Goal: Task Accomplishment & Management: Complete application form

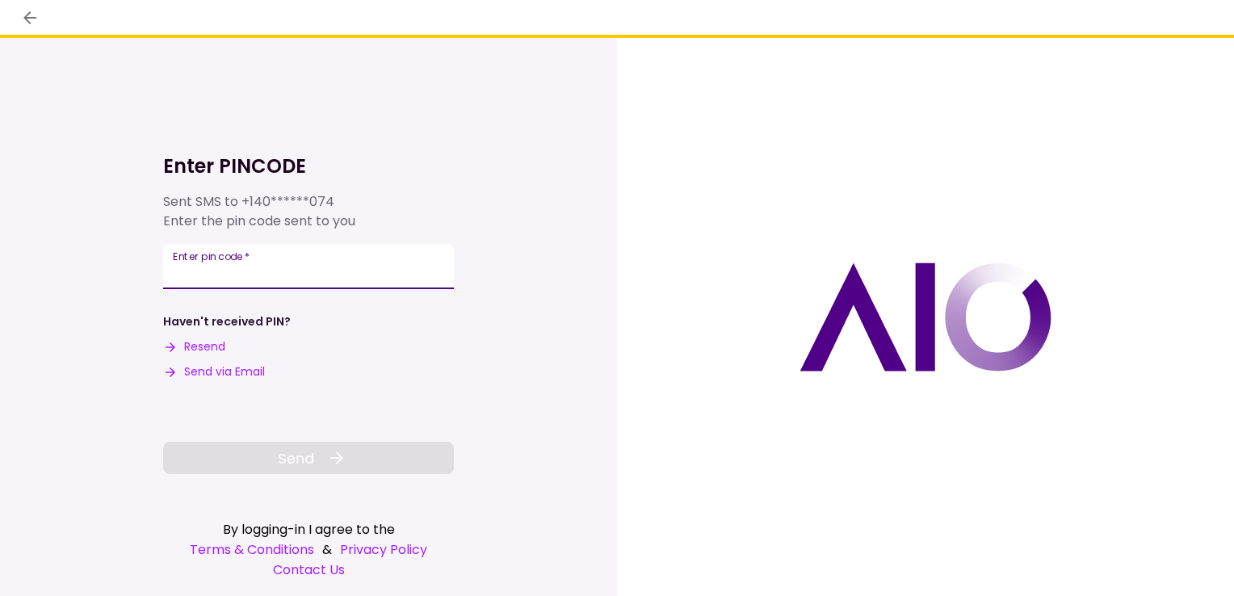
click at [265, 275] on input "Enter pin code   *" at bounding box center [308, 266] width 291 height 45
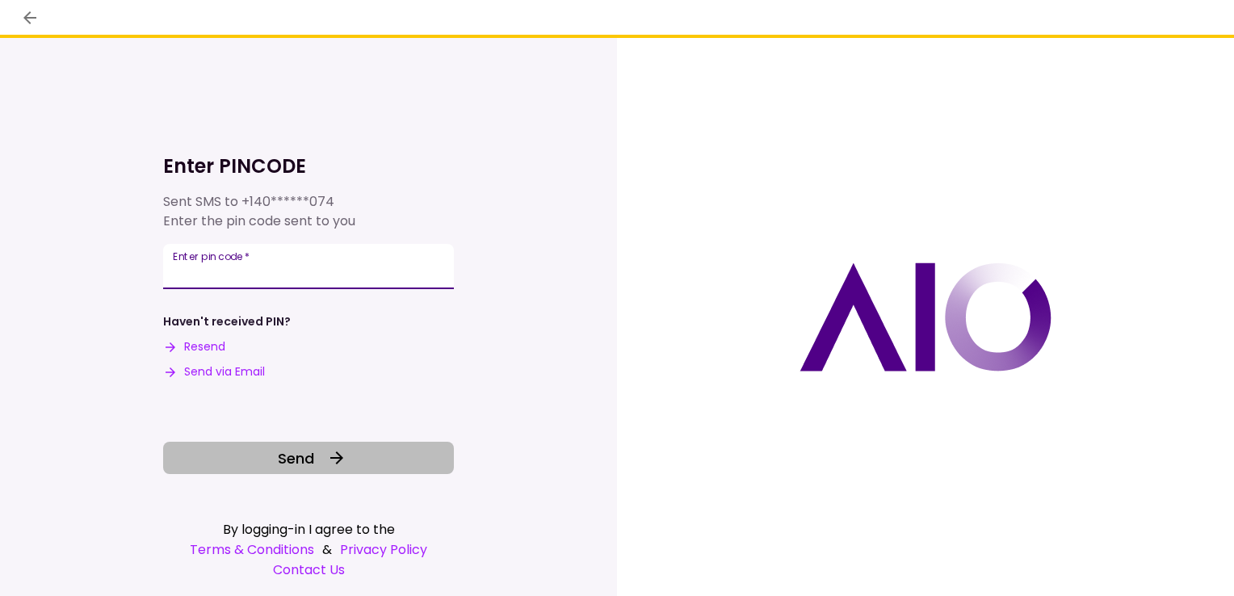
type input "******"
click at [284, 462] on span "Send" at bounding box center [296, 458] width 36 height 22
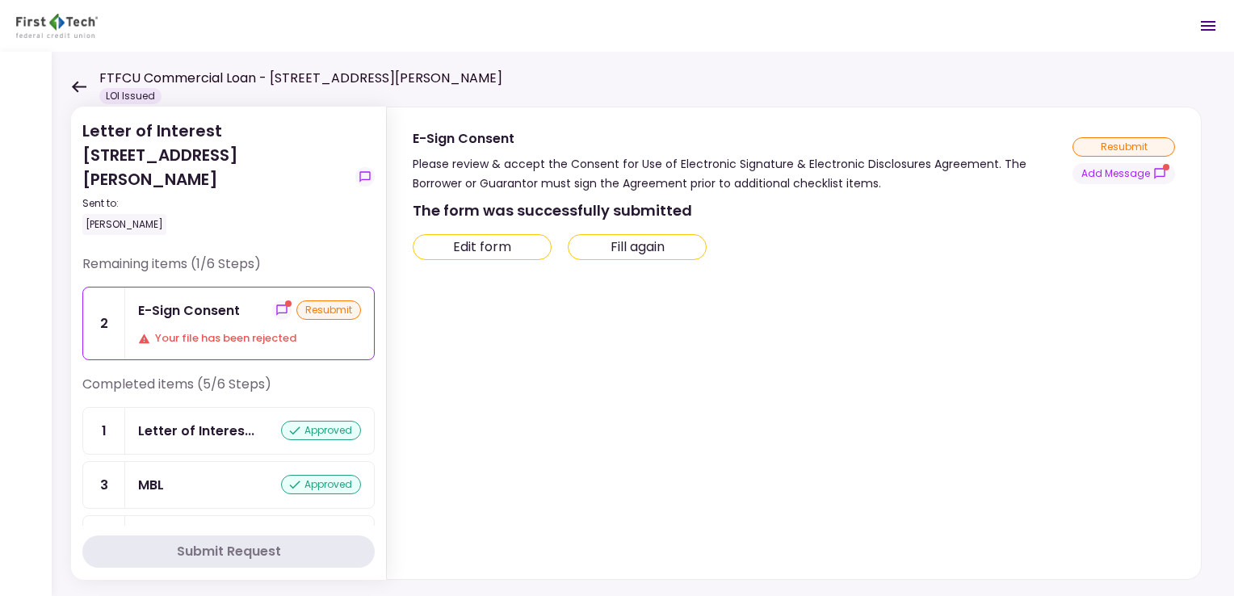
click at [507, 242] on button "Edit form" at bounding box center [482, 247] width 139 height 26
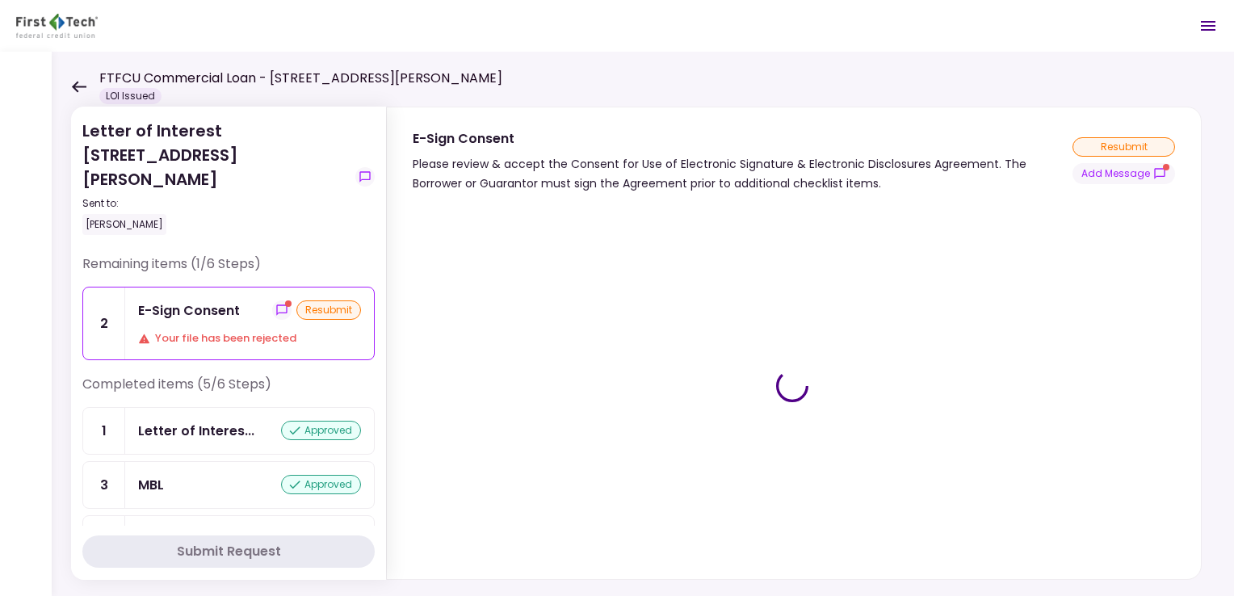
type input "***"
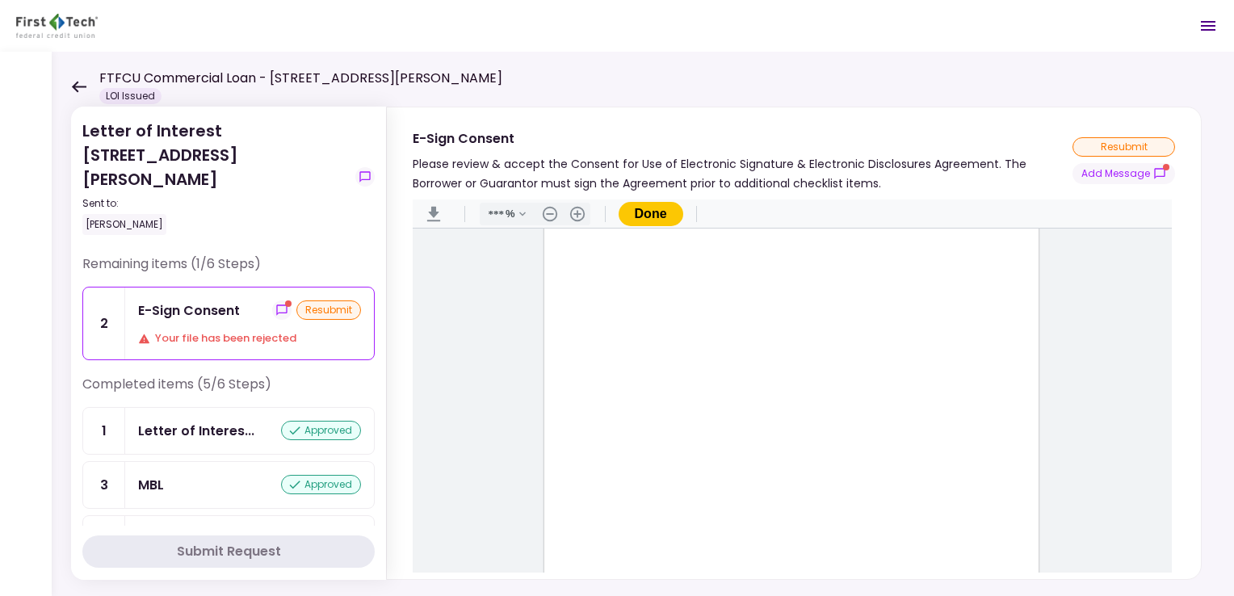
scroll to position [1367, 0]
type input "*"
click at [576, 341] on div "Document Content" at bounding box center [579, 338] width 13 height 13
click at [619, 398] on div "Sign here" at bounding box center [632, 396] width 42 height 17
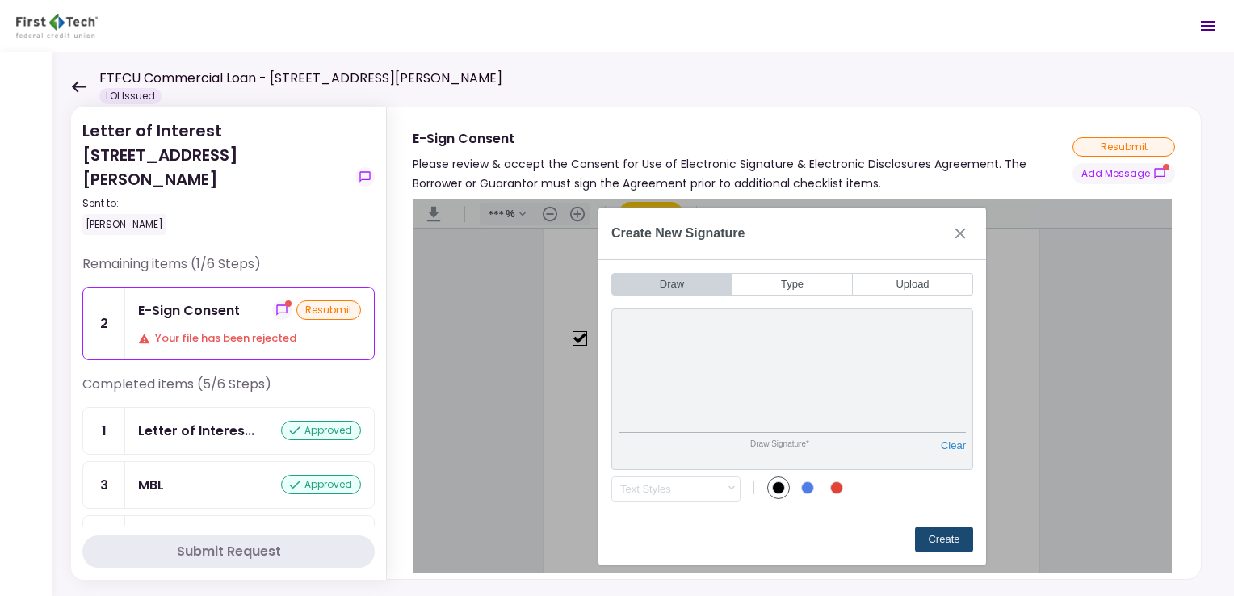
click at [947, 541] on button "Create" at bounding box center [944, 539] width 58 height 26
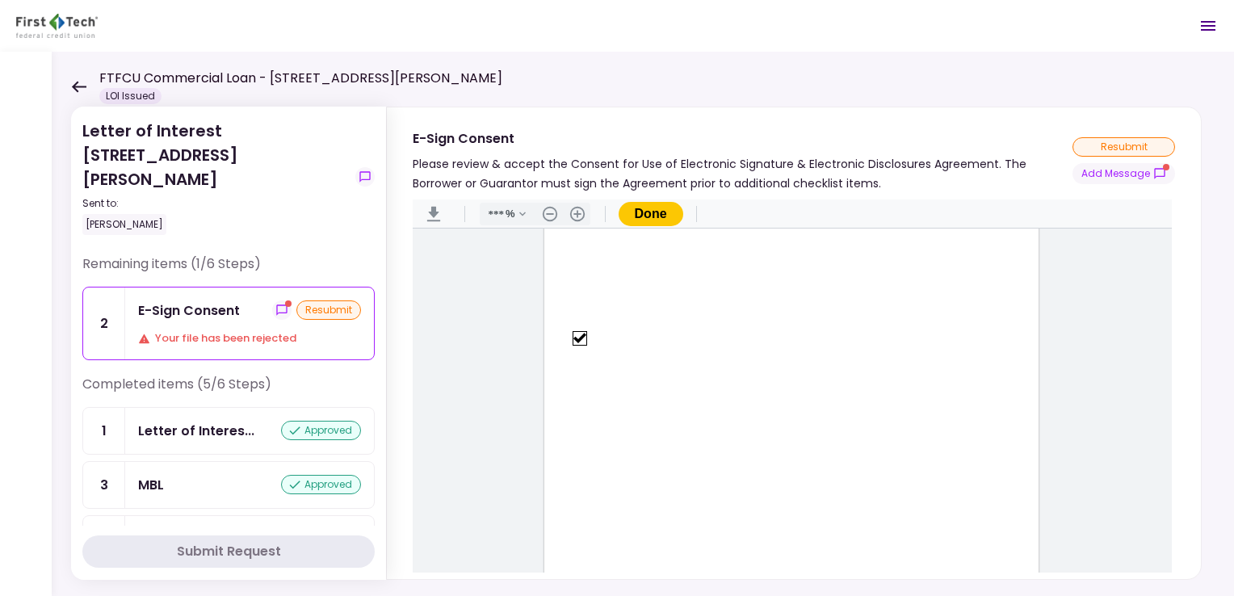
click at [631, 211] on button "Done" at bounding box center [651, 214] width 65 height 24
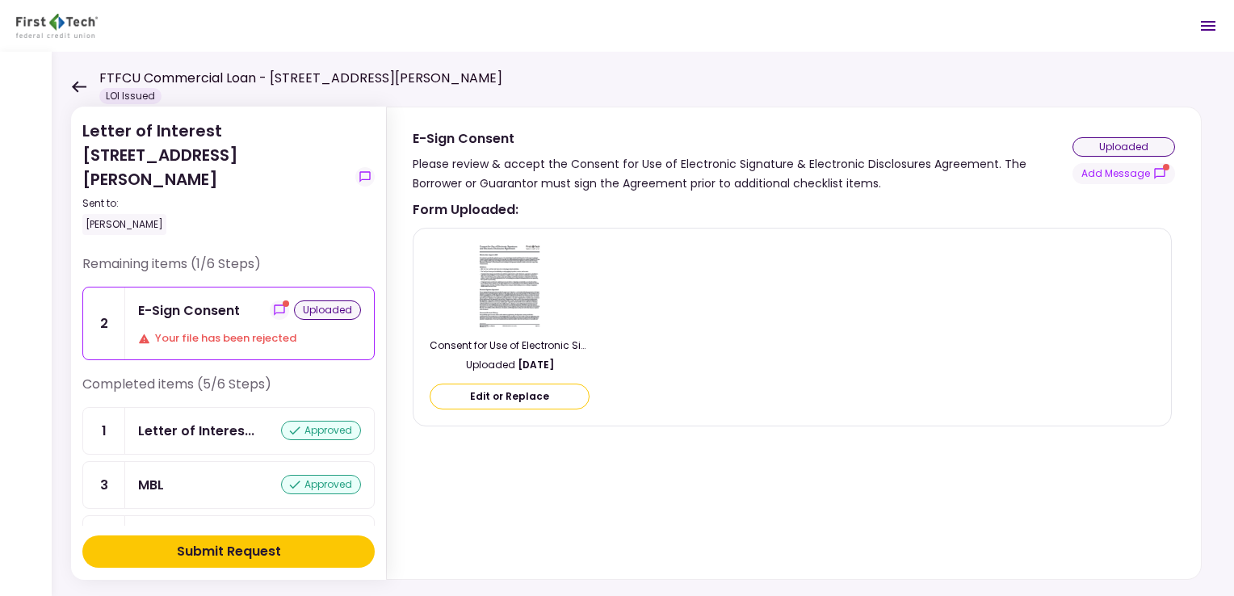
click at [747, 161] on div "Please review & accept the Consent for Use of Electronic Signature & Electronic…" at bounding box center [743, 173] width 660 height 39
click at [206, 300] on div "E-Sign Consent" at bounding box center [189, 310] width 102 height 20
click at [233, 555] on div "Submit Request" at bounding box center [229, 551] width 104 height 19
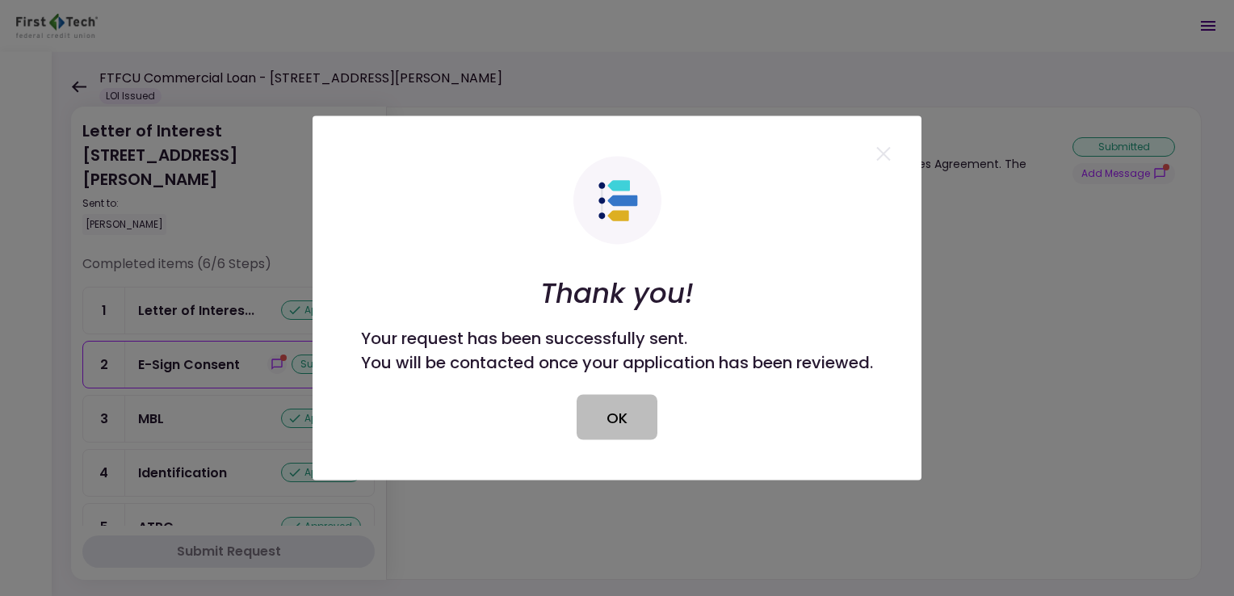
click at [603, 421] on button "OK" at bounding box center [617, 417] width 81 height 45
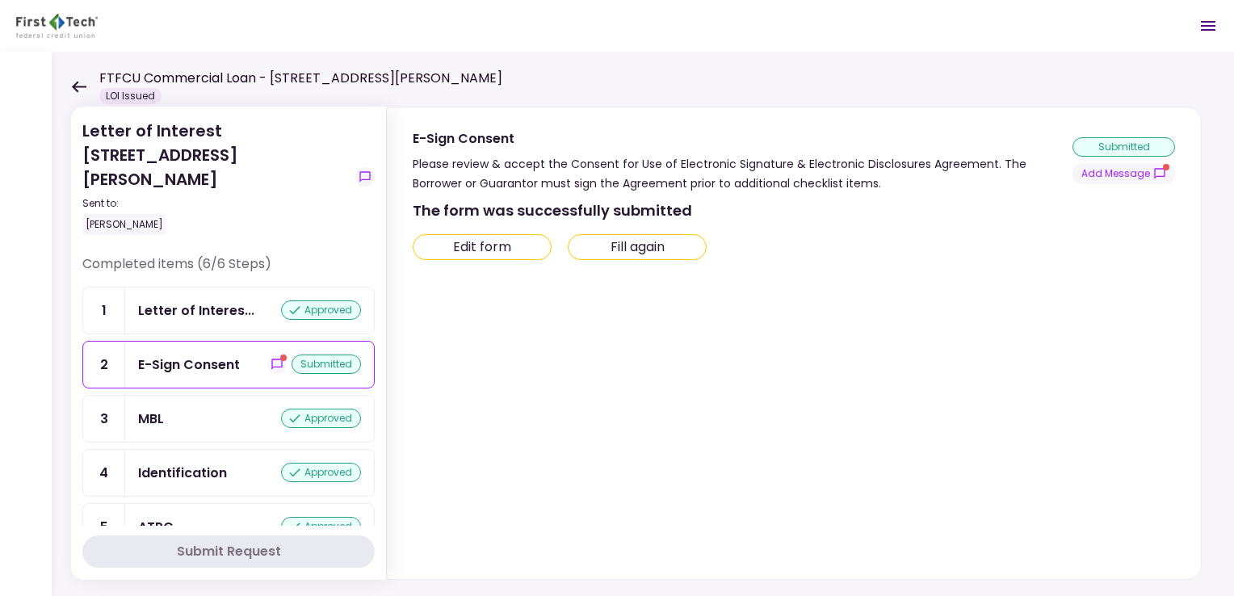
scroll to position [62, 0]
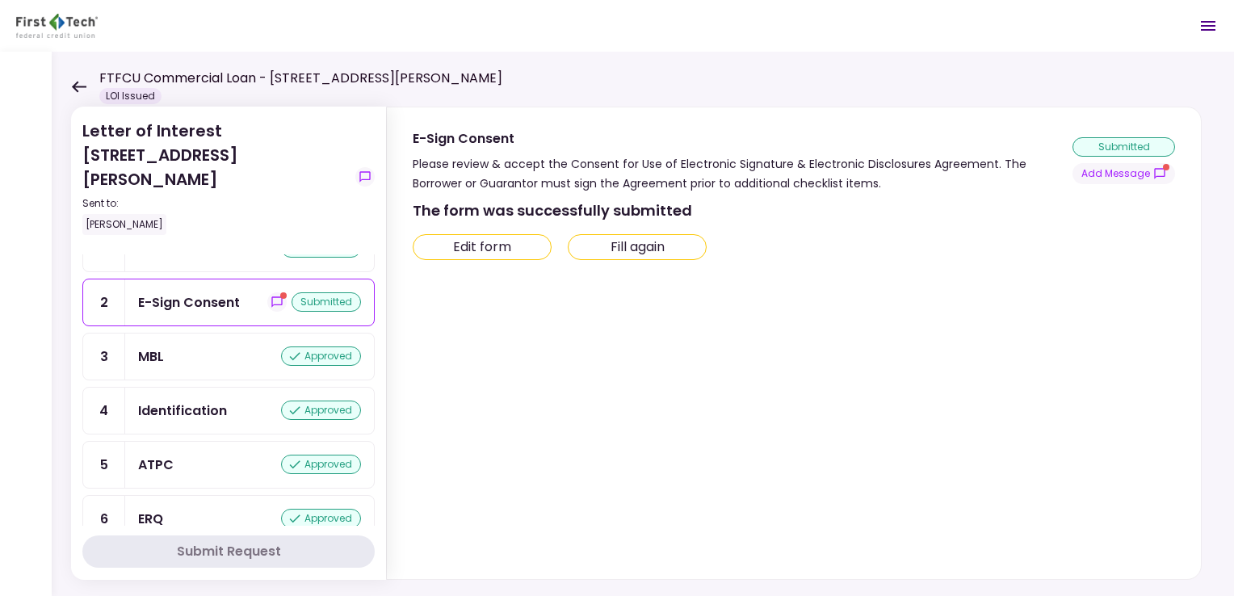
click at [201, 346] on div "MBL approved" at bounding box center [249, 356] width 223 height 20
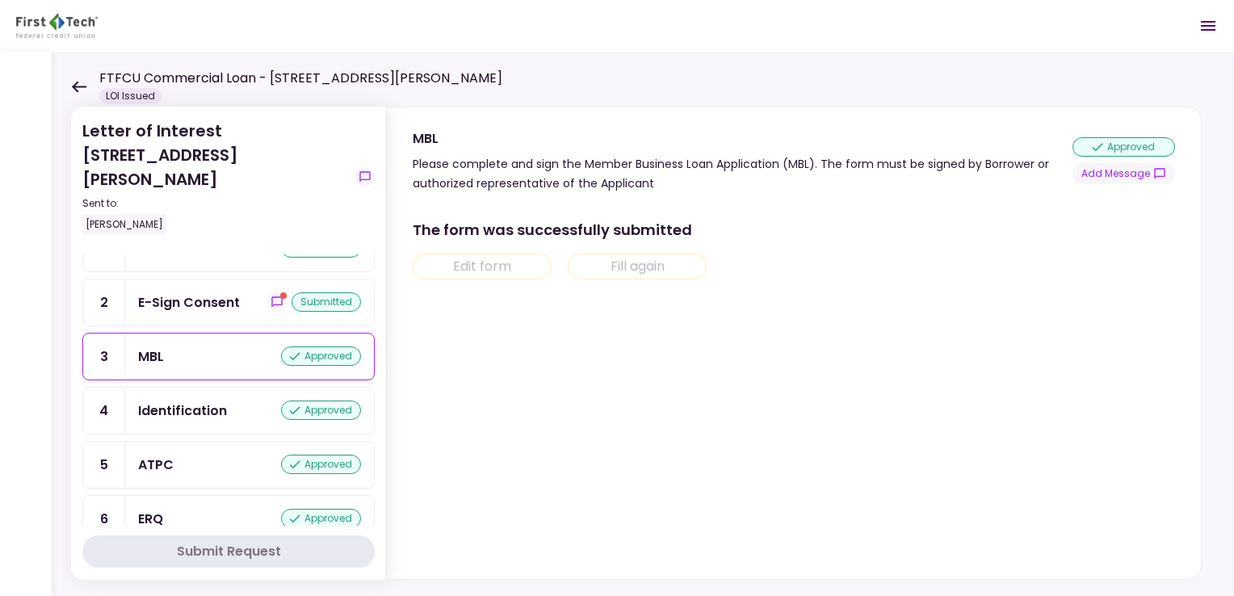
click at [165, 400] on div "Identification" at bounding box center [182, 410] width 89 height 20
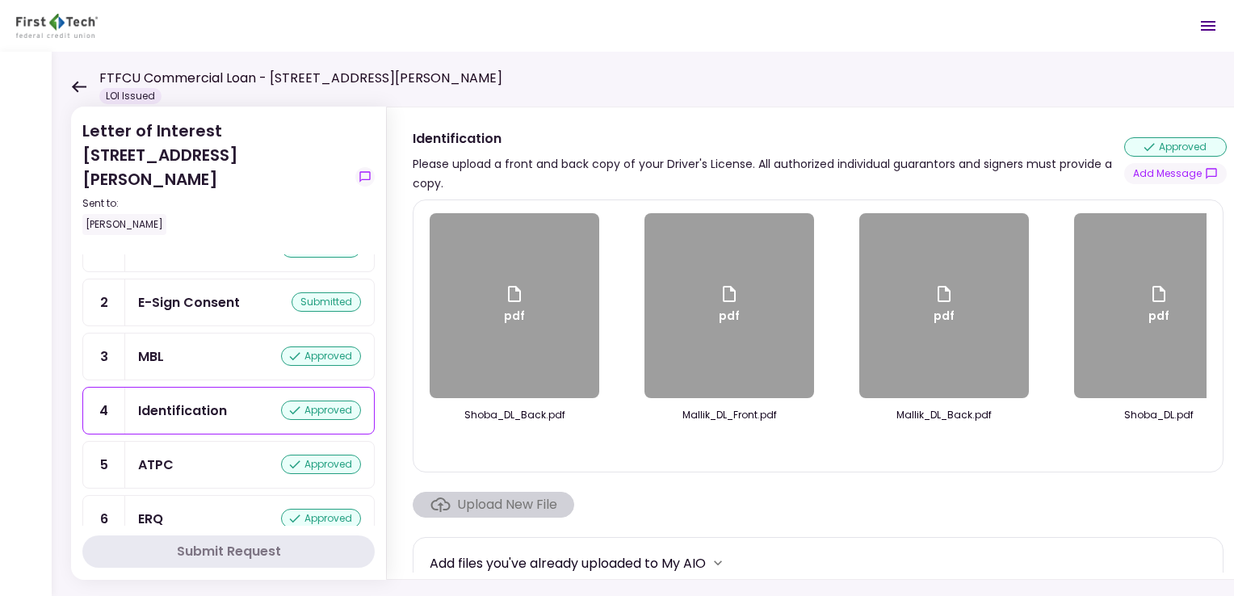
click at [170, 444] on div "ATPC approved" at bounding box center [249, 465] width 249 height 46
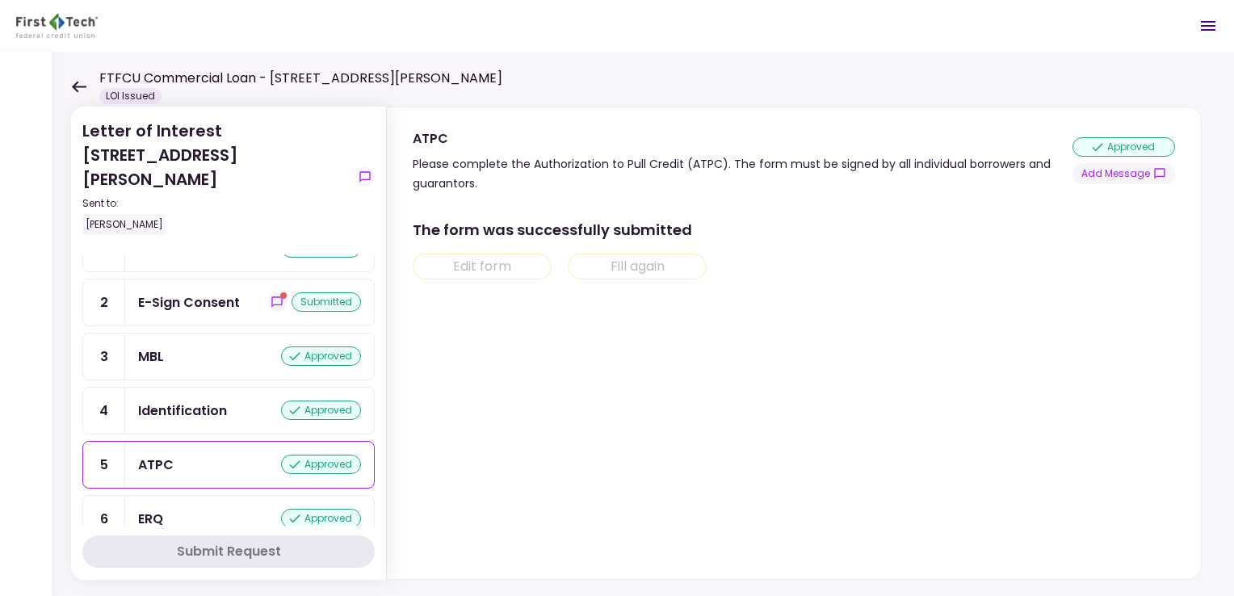
click at [198, 499] on div "ERQ approved" at bounding box center [249, 519] width 249 height 46
